Goal: Transaction & Acquisition: Book appointment/travel/reservation

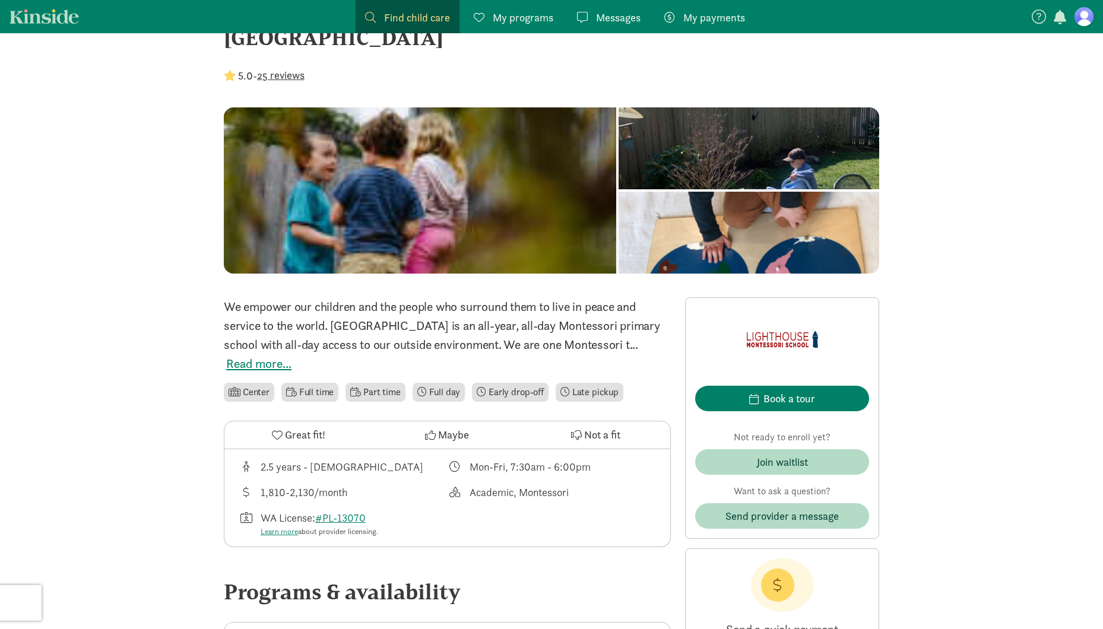
scroll to position [68, 0]
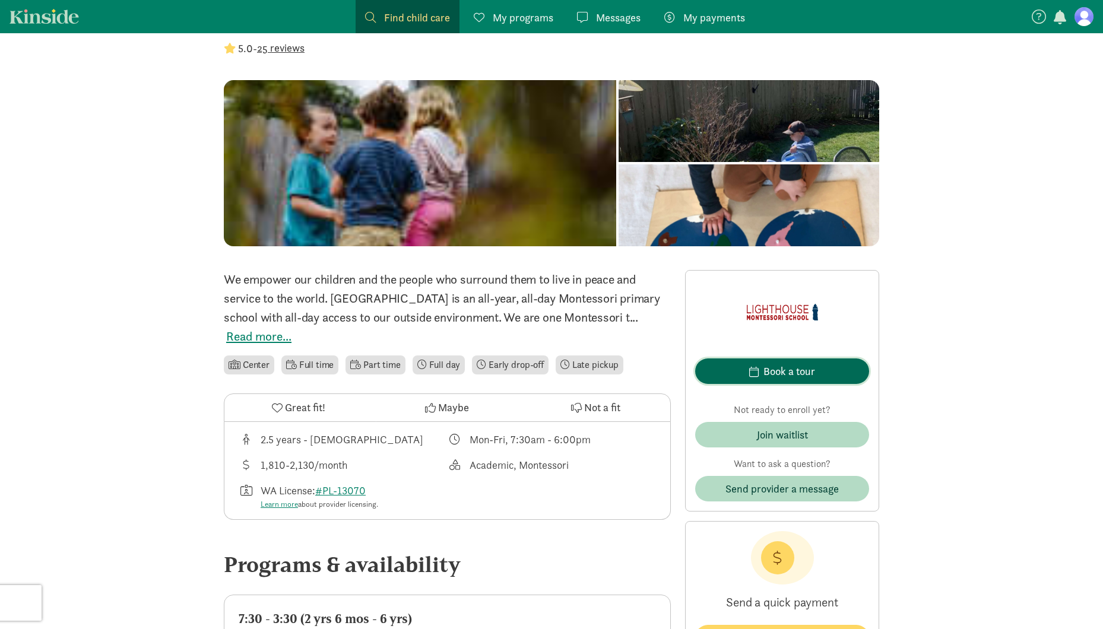
click at [757, 370] on span "button" at bounding box center [753, 371] width 9 height 11
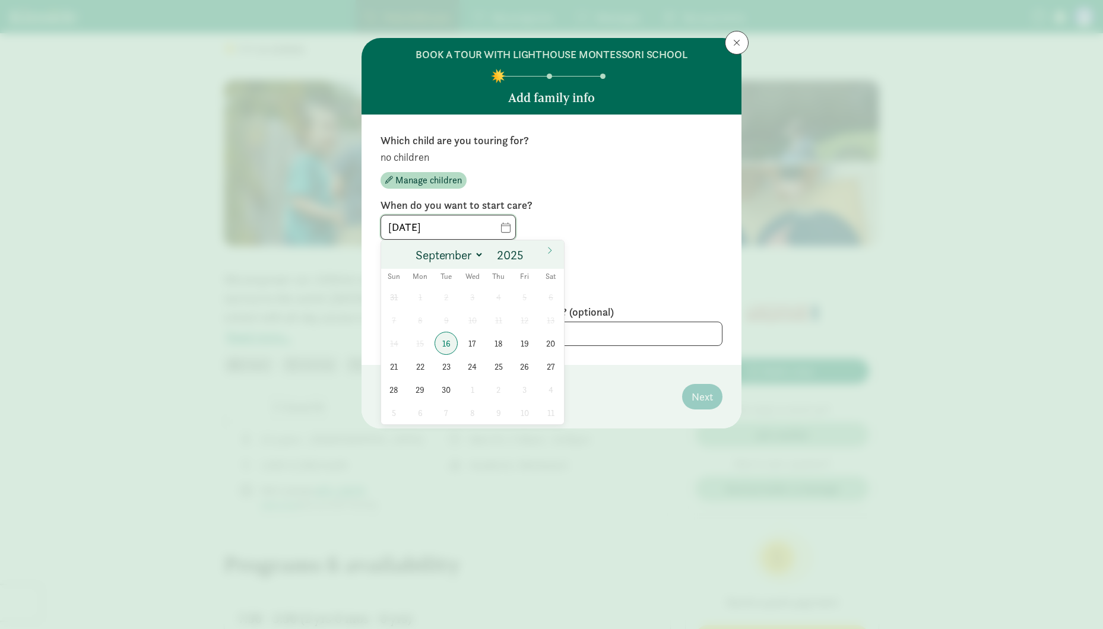
click at [512, 232] on input "[DATE]" at bounding box center [448, 227] width 134 height 24
click at [503, 347] on span "18" at bounding box center [498, 343] width 23 height 23
type input "[DATE]"
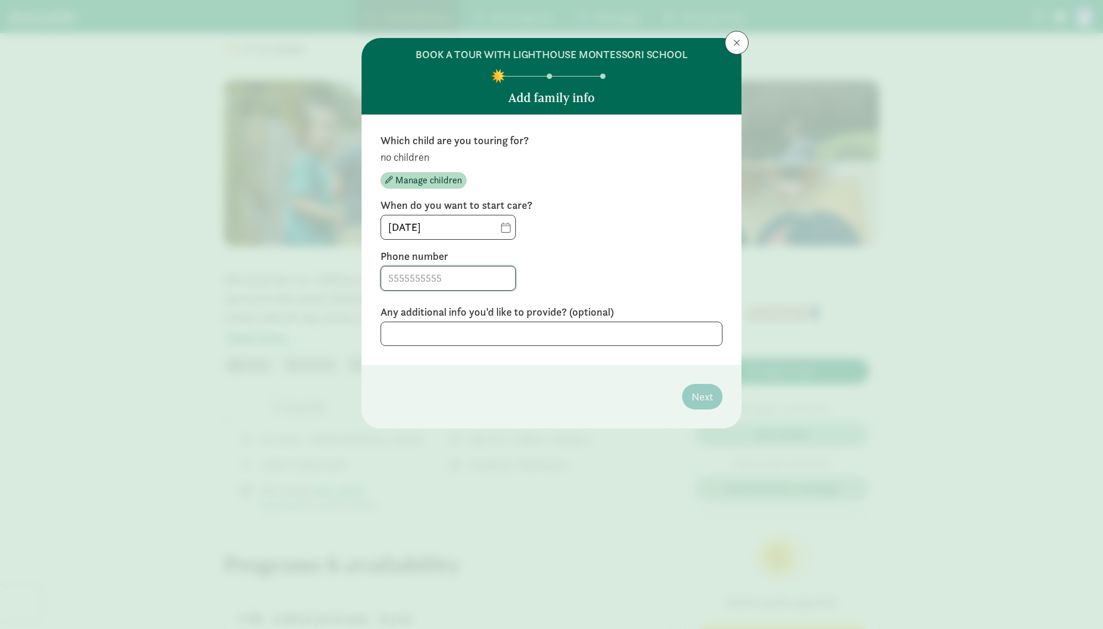
click at [500, 275] on input at bounding box center [448, 278] width 134 height 24
click at [447, 284] on input at bounding box center [448, 278] width 134 height 24
type input "2065046603"
click at [576, 212] on div "When do you want to start care? [DATE]" at bounding box center [551, 219] width 342 height 42
click at [440, 187] on span "Manage children" at bounding box center [428, 180] width 66 height 14
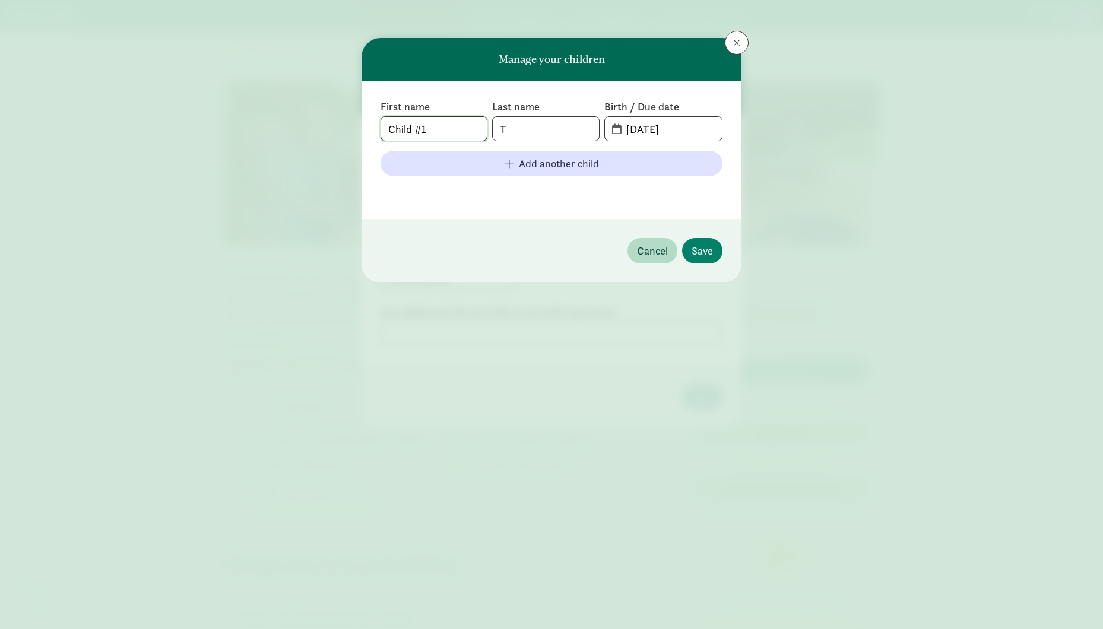
click at [446, 130] on input "Child #1" at bounding box center [434, 129] width 106 height 24
drag, startPoint x: 455, startPoint y: 129, endPoint x: 304, endPoint y: 129, distance: 151.3
click at [381, 128] on input "Child #1" at bounding box center [434, 129] width 106 height 24
type input "[PERSON_NAME]"
type input "Teichmann"
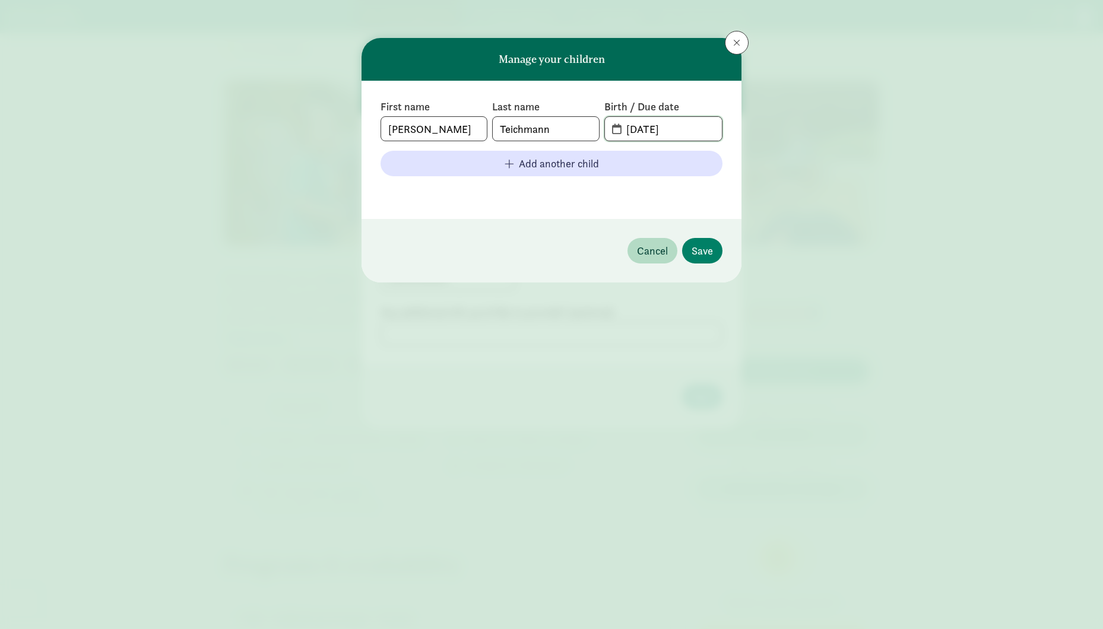
click at [696, 135] on input "[DATE]" at bounding box center [670, 129] width 103 height 24
click at [619, 129] on span "[DATE]" at bounding box center [663, 129] width 117 height 24
click at [634, 134] on input "[DATE]" at bounding box center [670, 129] width 103 height 24
drag, startPoint x: 628, startPoint y: 130, endPoint x: 712, endPoint y: 136, distance: 83.9
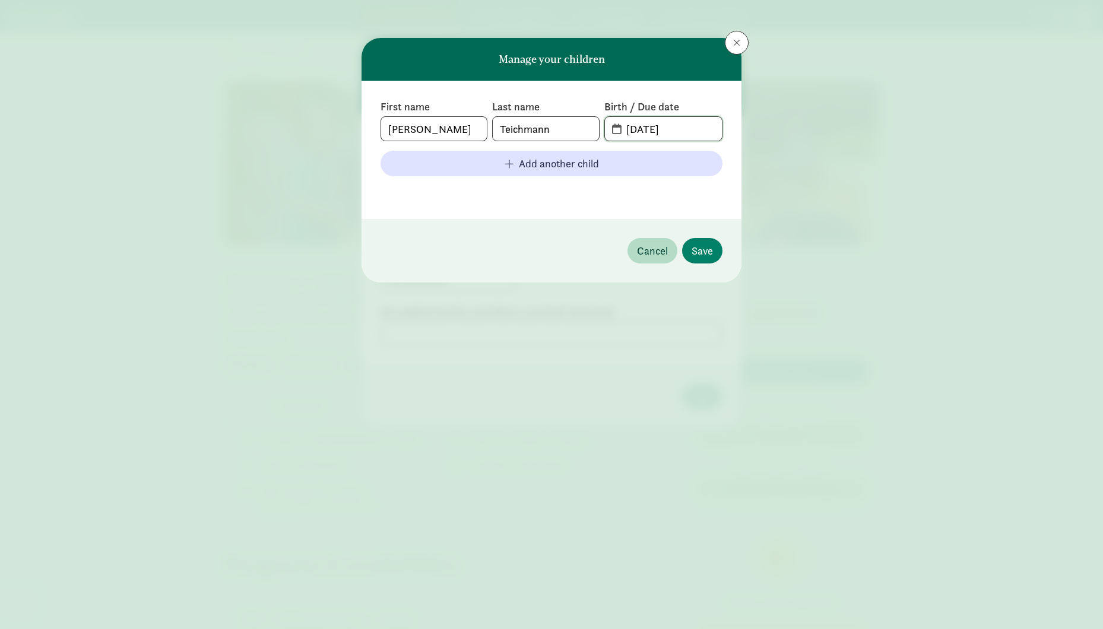
click at [712, 136] on input "[DATE]" at bounding box center [670, 129] width 103 height 24
type input "[DATE]"
click at [706, 255] on span "Save" at bounding box center [701, 251] width 21 height 16
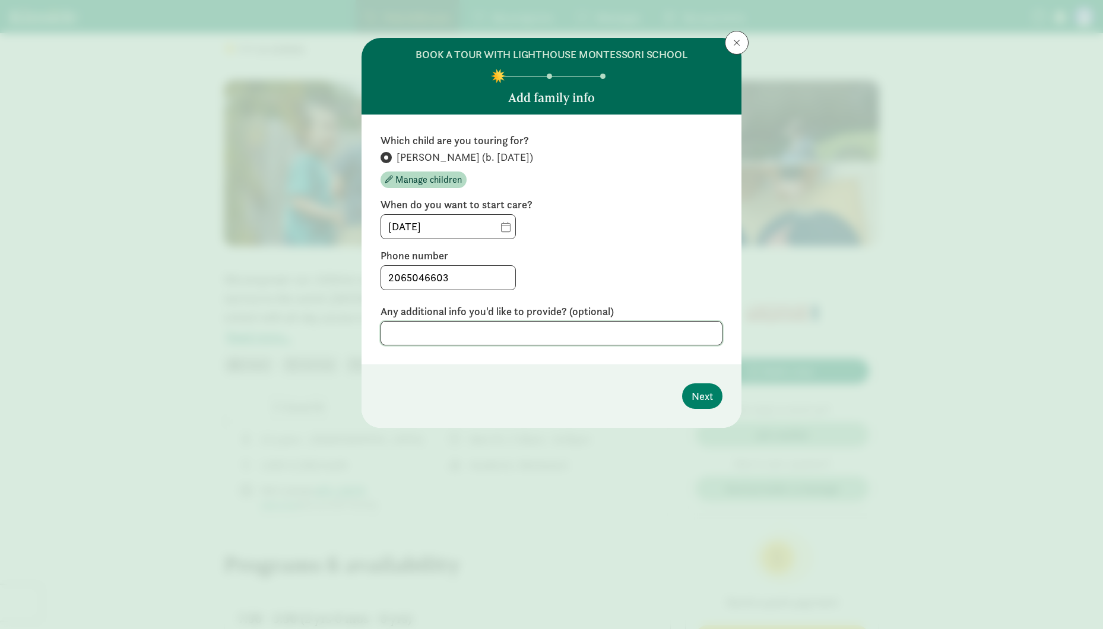
click at [458, 338] on textarea at bounding box center [551, 333] width 342 height 24
drag, startPoint x: 388, startPoint y: 207, endPoint x: 566, endPoint y: 203, distance: 178.1
click at [566, 203] on label "When do you want to start care?" at bounding box center [551, 205] width 342 height 14
click at [512, 227] on input "[DATE]" at bounding box center [448, 227] width 134 height 24
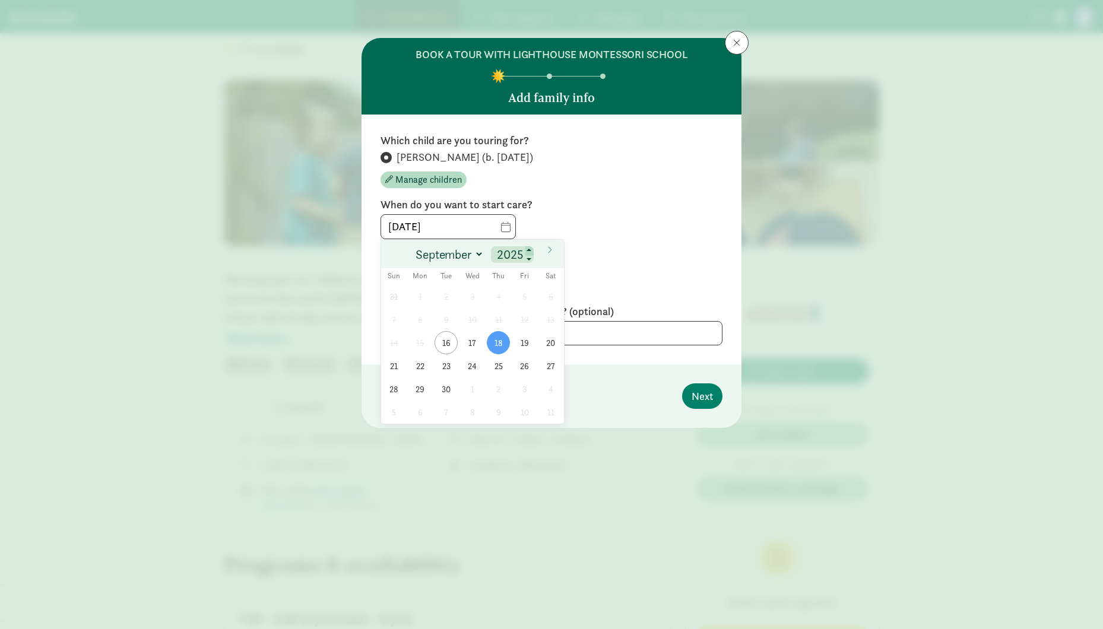
click at [531, 250] on span at bounding box center [529, 250] width 8 height 9
type input "2027"
click at [411, 244] on select "January February March April May June July August September October November De…" at bounding box center [447, 254] width 73 height 20
select select "5"
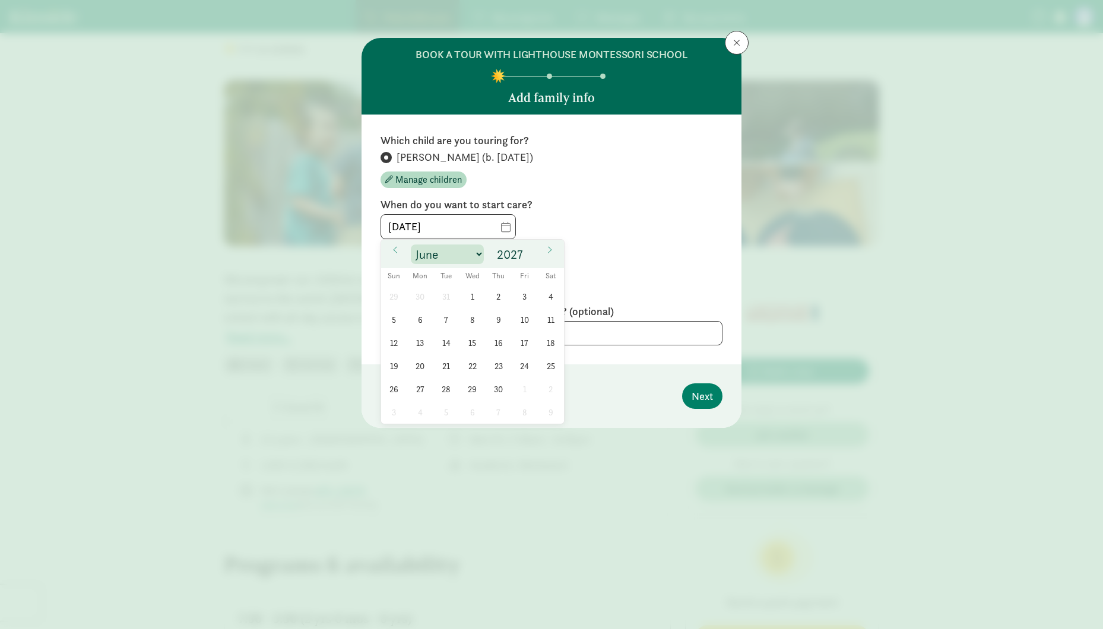
click option "June" at bounding box center [0, 0] width 0 height 0
click at [448, 292] on span "1" at bounding box center [445, 296] width 23 height 23
type input "[DATE]"
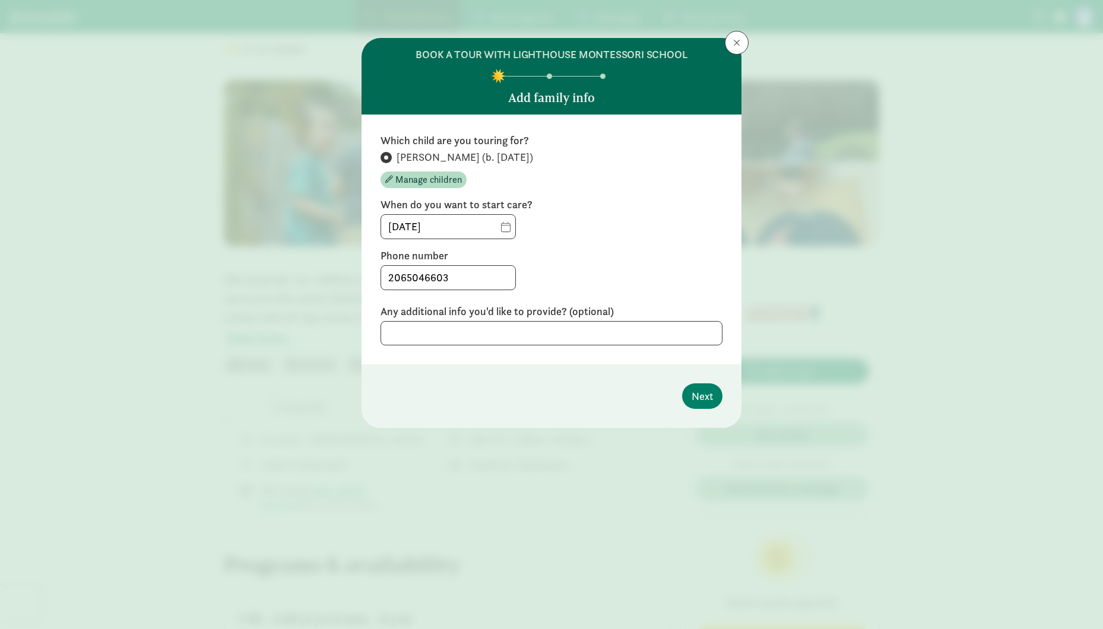
click at [639, 224] on div "[DATE]" at bounding box center [551, 226] width 342 height 25
drag, startPoint x: 394, startPoint y: 204, endPoint x: 540, endPoint y: 208, distance: 146.0
click at [540, 208] on label "When do you want to start care?" at bounding box center [551, 205] width 342 height 14
click at [539, 208] on label "When do you want to start care?" at bounding box center [551, 205] width 342 height 14
click at [705, 398] on span "Next" at bounding box center [701, 396] width 21 height 16
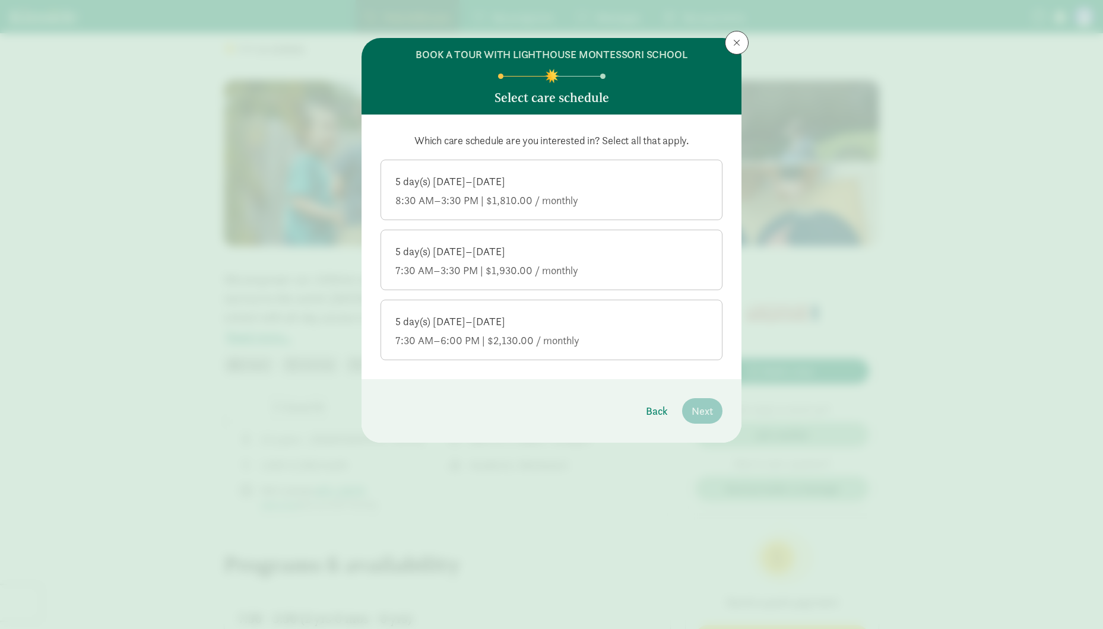
drag, startPoint x: 421, startPoint y: 142, endPoint x: 690, endPoint y: 149, distance: 269.5
click at [690, 149] on div "Which care schedule are you interested in? Select all that apply. 5 day(s) [DAT…" at bounding box center [551, 247] width 342 height 227
click at [680, 142] on p "Which care schedule are you interested in? Select all that apply." at bounding box center [551, 141] width 342 height 14
click at [573, 179] on div "5 day(s) [DATE]–[DATE]" at bounding box center [551, 181] width 312 height 14
click at [0, 0] on input "5 day(s) [DATE]–[DATE] 8:30 AM–3:30 PM | $1,810.00 / monthly" at bounding box center [0, 0] width 0 height 0
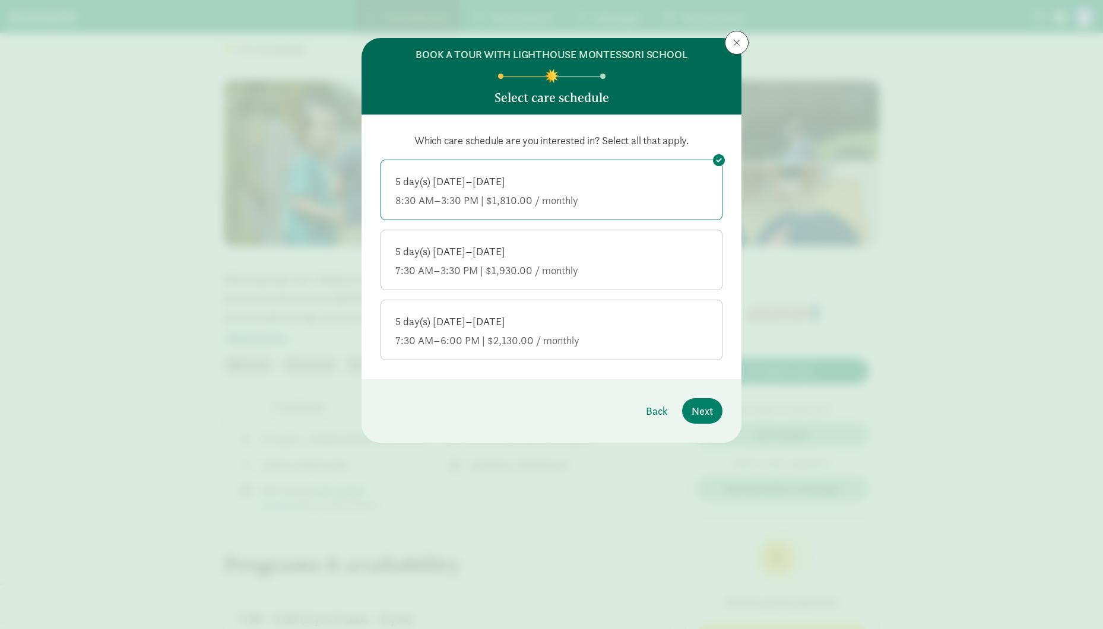
click at [573, 250] on div "5 day(s) [DATE]–[DATE]" at bounding box center [551, 251] width 312 height 14
click at [0, 0] on input "5 day(s) [DATE]–[DATE] 7:30 AM–3:30 PM | $1,930.00 / monthly" at bounding box center [0, 0] width 0 height 0
click at [706, 413] on span "Next" at bounding box center [701, 411] width 21 height 16
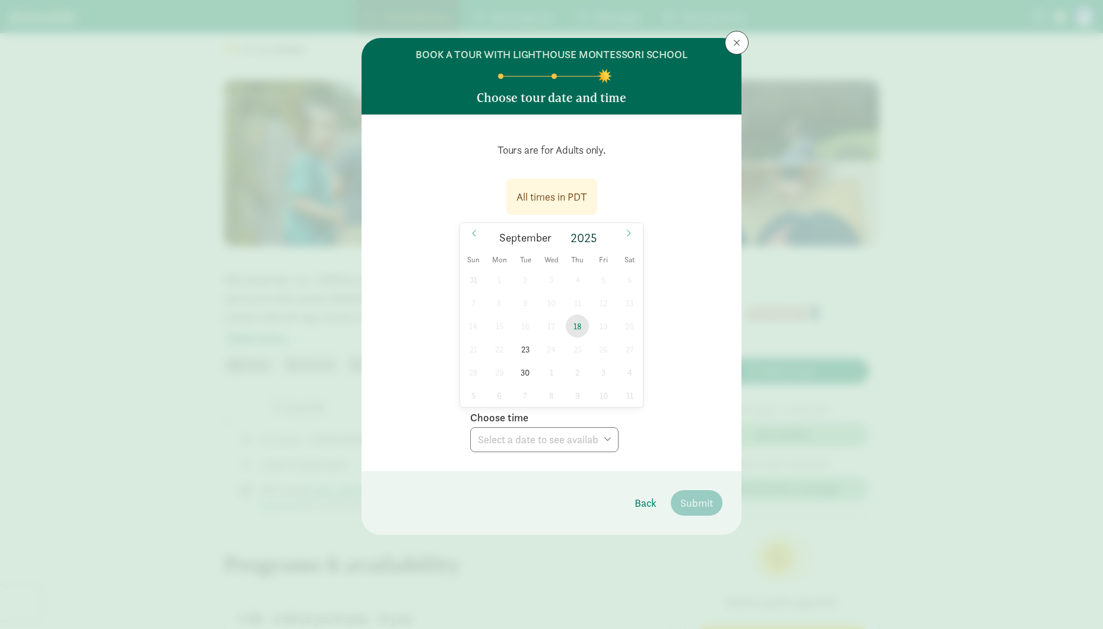
click at [576, 333] on span "18" at bounding box center [577, 326] width 23 height 23
click at [470, 427] on select "Choose time 09:30 AM" at bounding box center [544, 439] width 148 height 25
select select "[DATE]T09:30:00.000-07:00"
click option "09:30 AM" at bounding box center [0, 0] width 0 height 0
drag, startPoint x: 499, startPoint y: 147, endPoint x: 634, endPoint y: 198, distance: 144.6
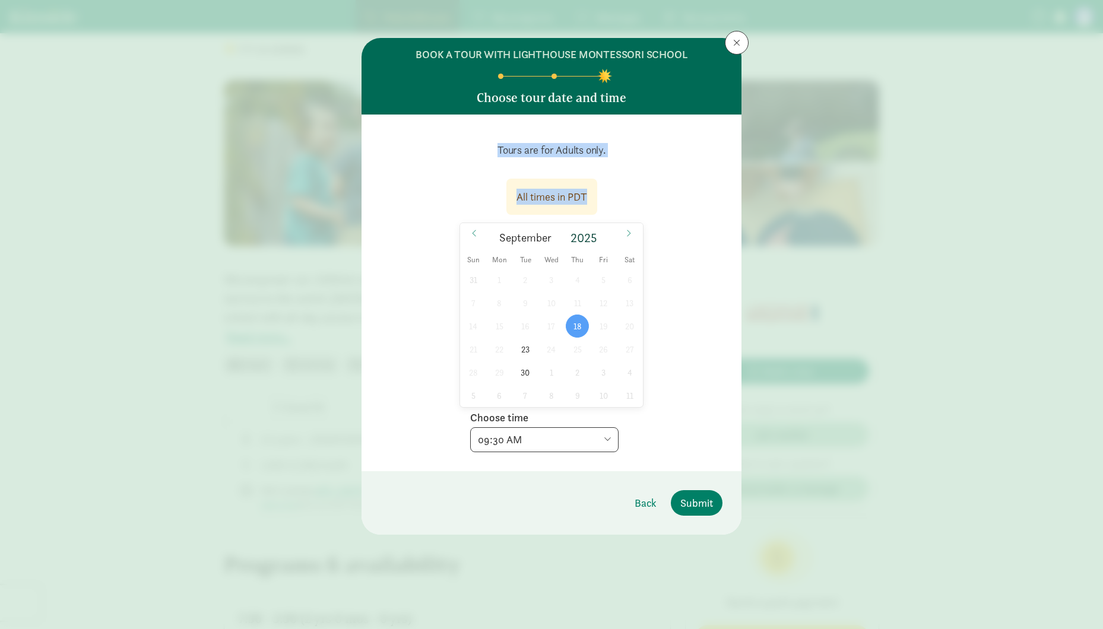
click at [634, 198] on div "Tours are for Adults only. All times in PDT [DATE] [DATE] Sun Mon Tue Wed Thu F…" at bounding box center [551, 293] width 342 height 319
click at [634, 198] on div "All times in PDT [DATE] [DATE] Sun Mon Tue Wed Thu Fri Sat 31 1 2 3 4 5 6 7 8 9…" at bounding box center [551, 312] width 342 height 281
click at [700, 508] on span "Submit" at bounding box center [696, 503] width 33 height 16
click at [712, 395] on div "All times in PDT [DATE] [DATE] Sun Mon Tue Wed Thu Fri Sat 31 1 2 3 4 5 6 7 8 9…" at bounding box center [551, 312] width 342 height 281
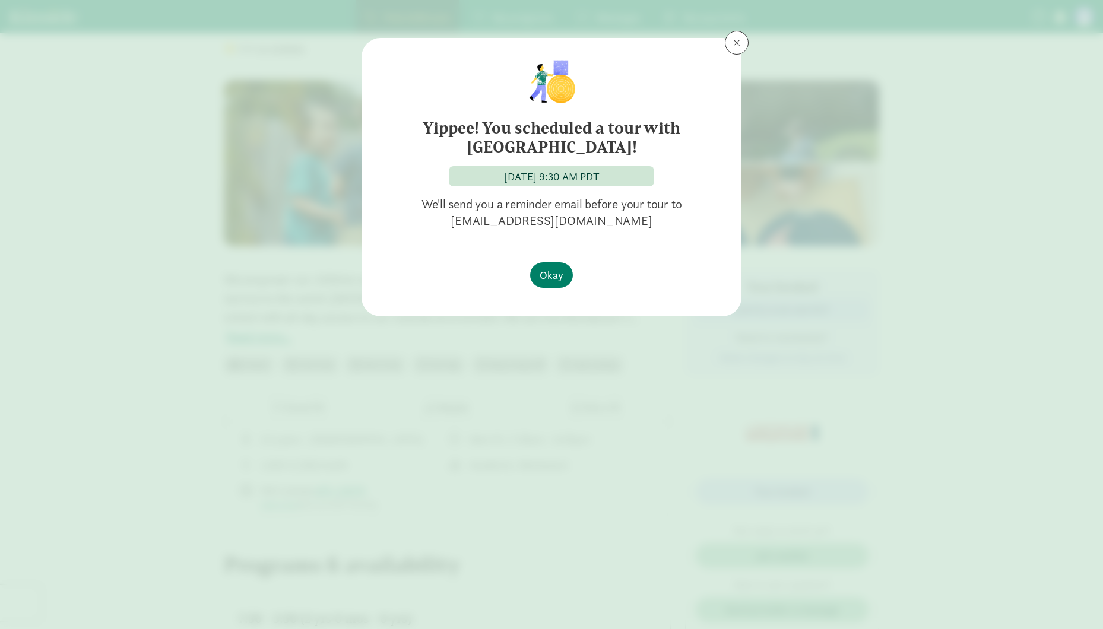
drag, startPoint x: 480, startPoint y: 129, endPoint x: 650, endPoint y: 150, distance: 171.7
click at [650, 150] on h6 "Yippee! You scheduled a tour with [GEOGRAPHIC_DATA]!" at bounding box center [551, 138] width 332 height 38
drag, startPoint x: 472, startPoint y: 211, endPoint x: 671, endPoint y: 234, distance: 200.7
click at [671, 234] on div "Yippee! You scheduled a tour with [GEOGRAPHIC_DATA]! [DATE] 9:30 AM PDT We'll s…" at bounding box center [551, 145] width 380 height 215
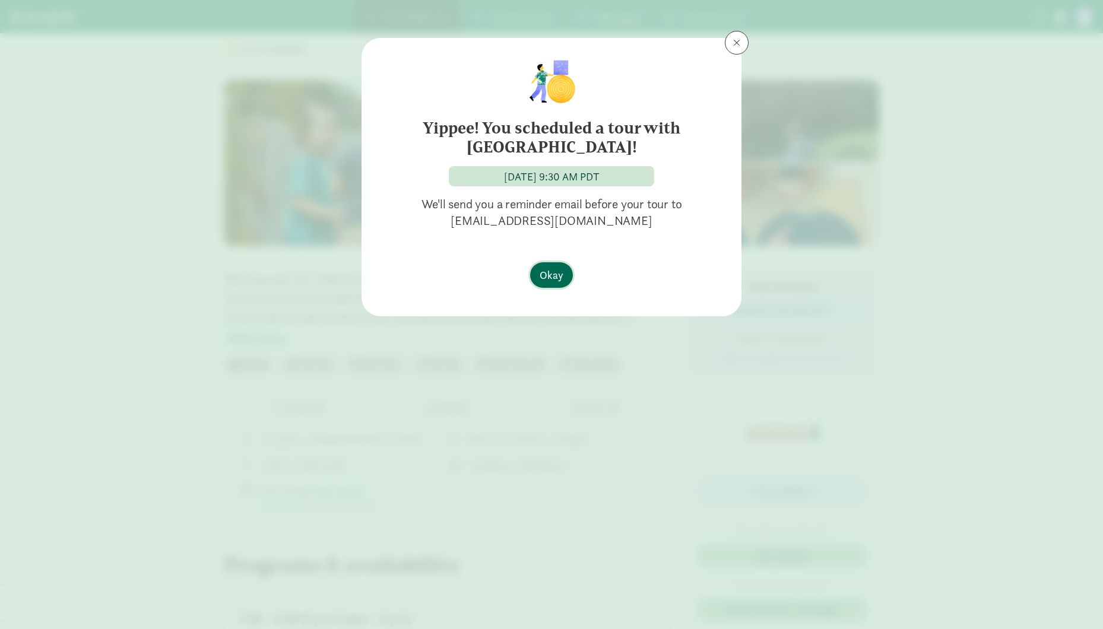
click at [559, 280] on span "Okay" at bounding box center [551, 275] width 24 height 16
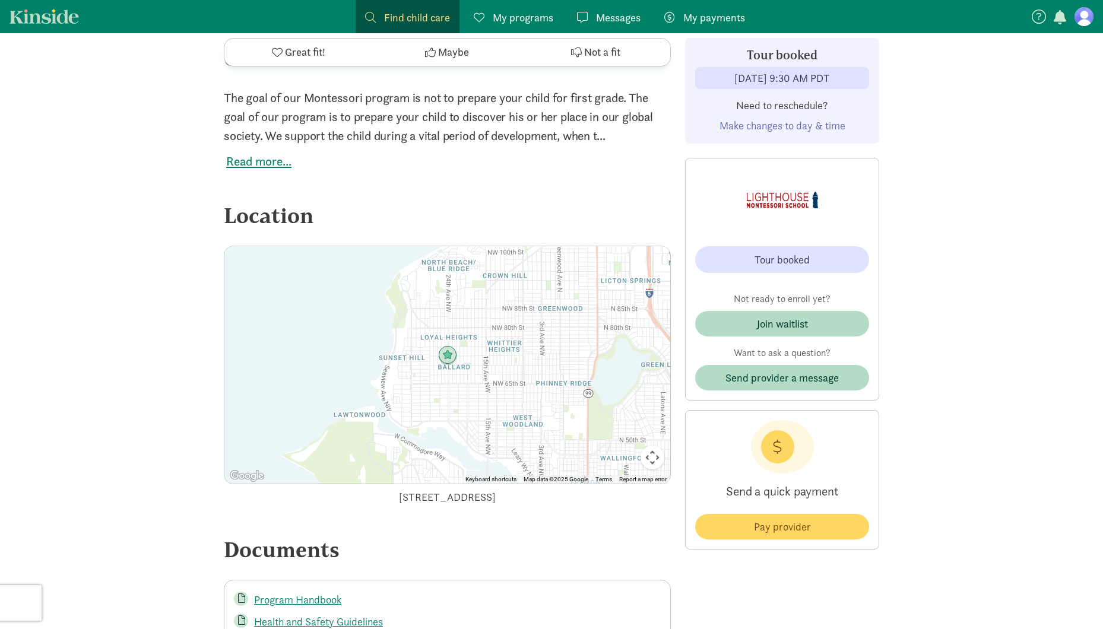
scroll to position [1218, 0]
drag, startPoint x: 222, startPoint y: 234, endPoint x: 339, endPoint y: 237, distance: 116.9
click at [339, 231] on div "Location" at bounding box center [447, 215] width 447 height 32
drag, startPoint x: 339, startPoint y: 237, endPoint x: 141, endPoint y: 234, distance: 197.6
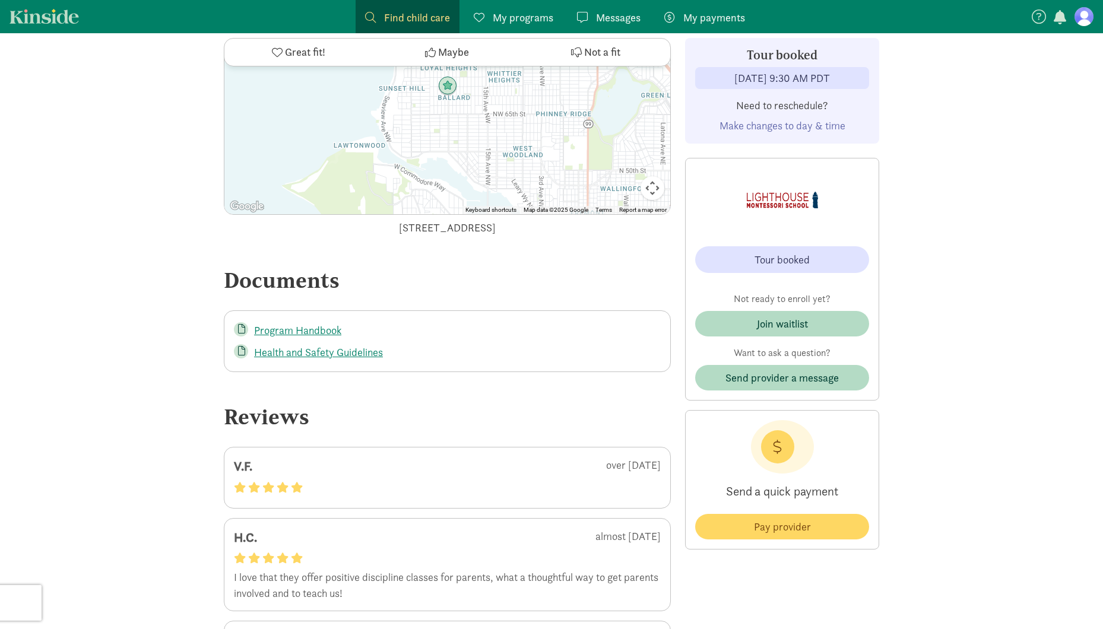
scroll to position [1488, 0]
